Goal: Transaction & Acquisition: Purchase product/service

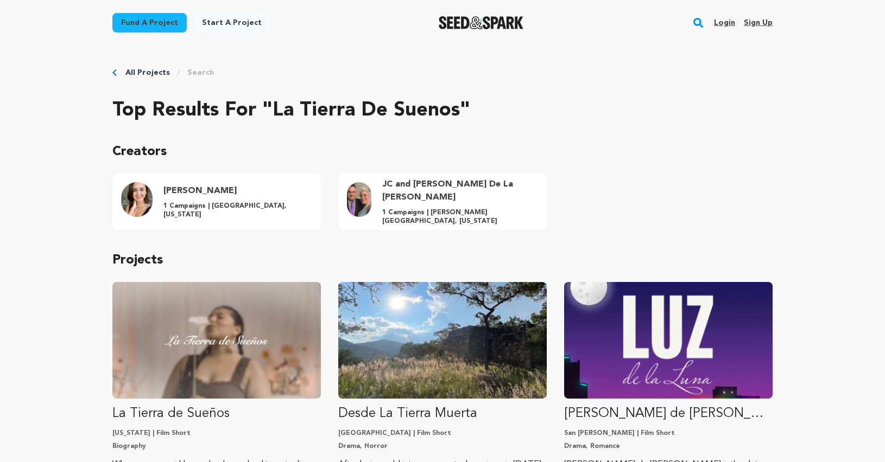
click at [664, 145] on p "Creators" at bounding box center [442, 151] width 660 height 17
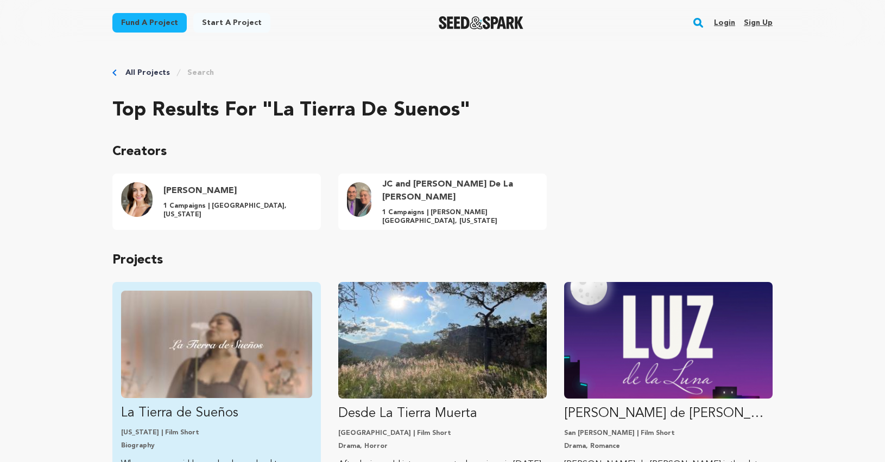
click at [226, 393] on img "Fund La Tierra de Sueños" at bounding box center [216, 344] width 191 height 107
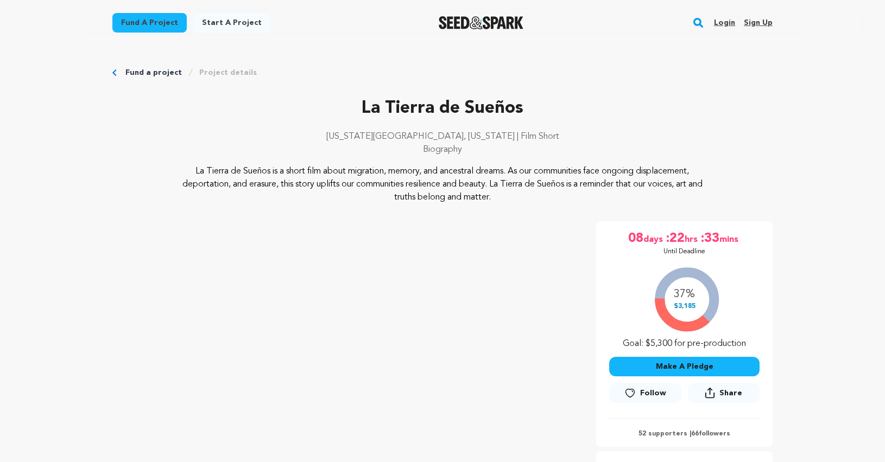
click at [723, 17] on link "Login" at bounding box center [724, 22] width 21 height 17
